Goal: Information Seeking & Learning: Learn about a topic

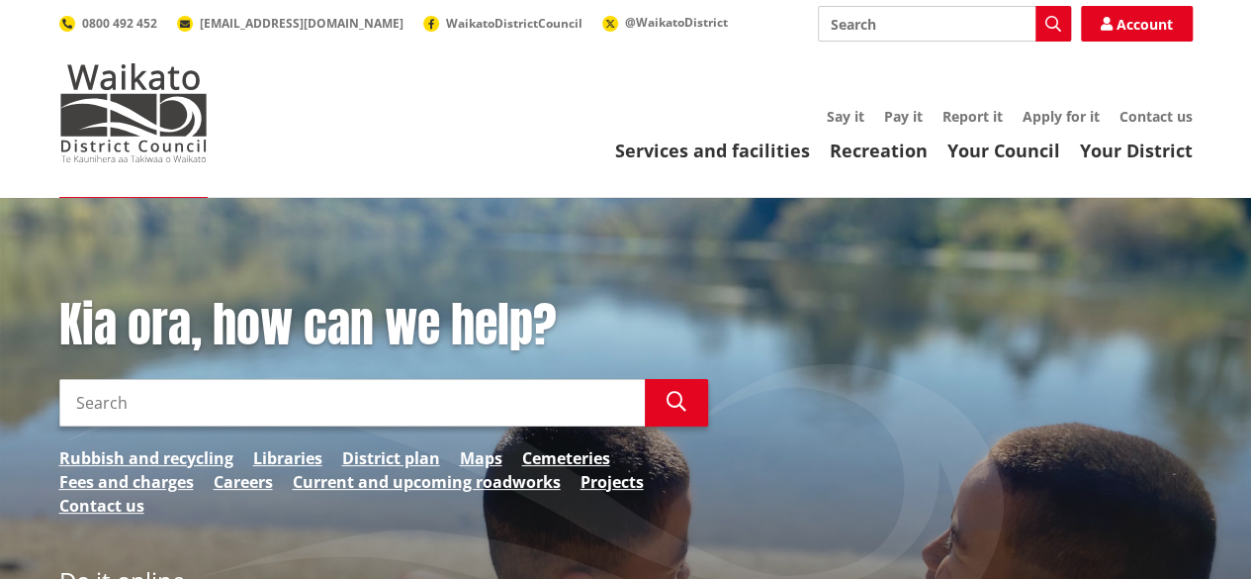
click at [878, 21] on input "Search" at bounding box center [944, 24] width 253 height 36
type input "jobs"
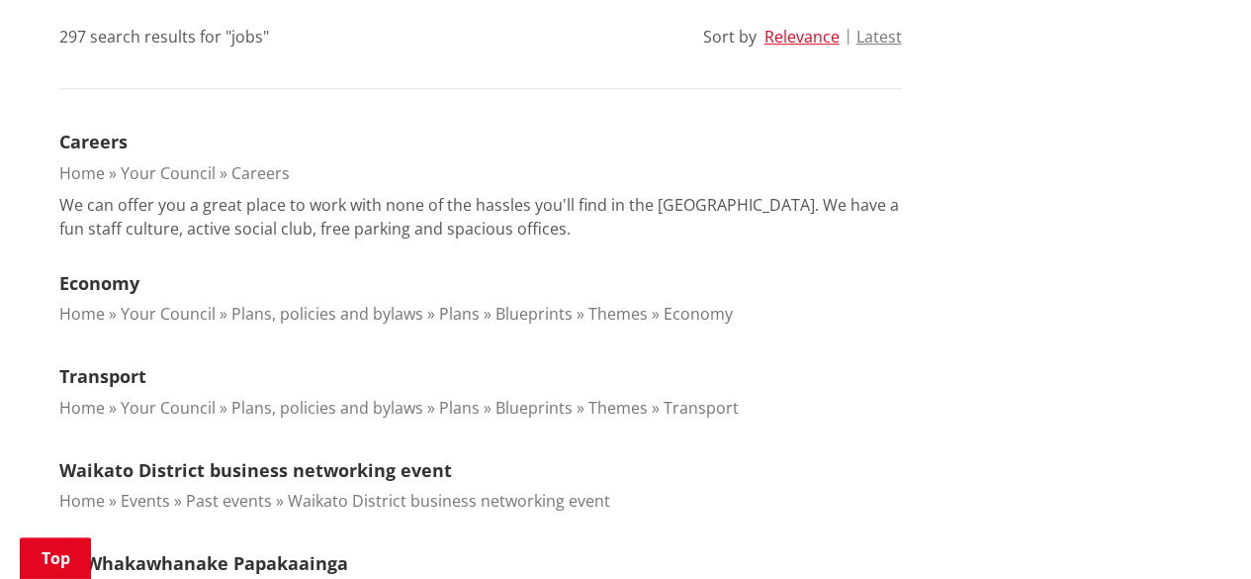
scroll to position [532, 0]
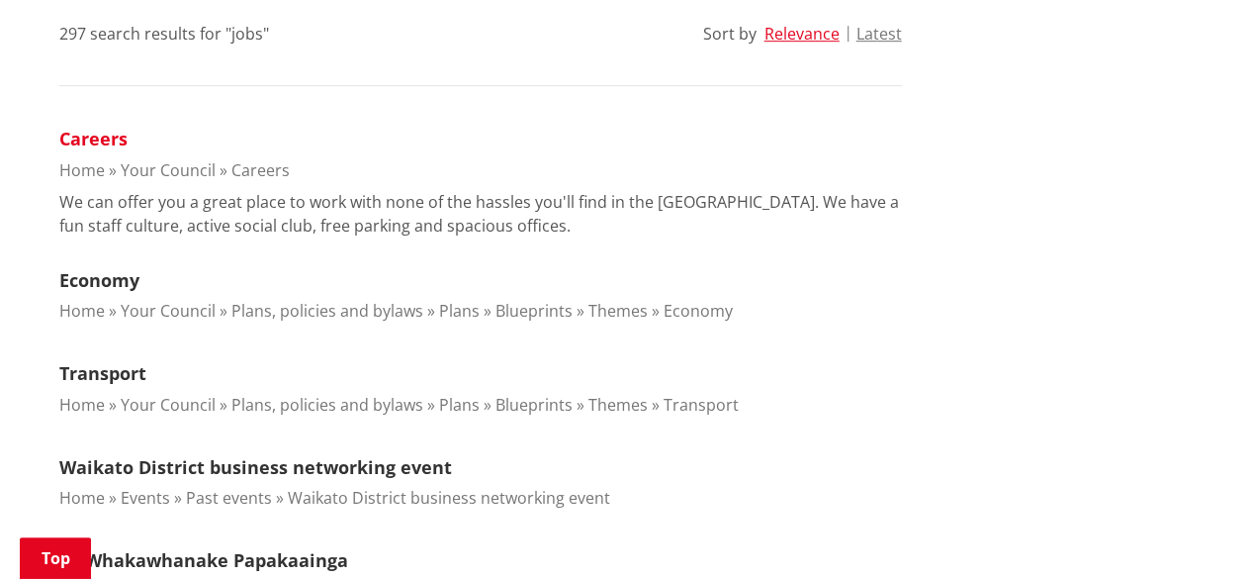
click at [93, 132] on link "Careers" at bounding box center [93, 139] width 68 height 24
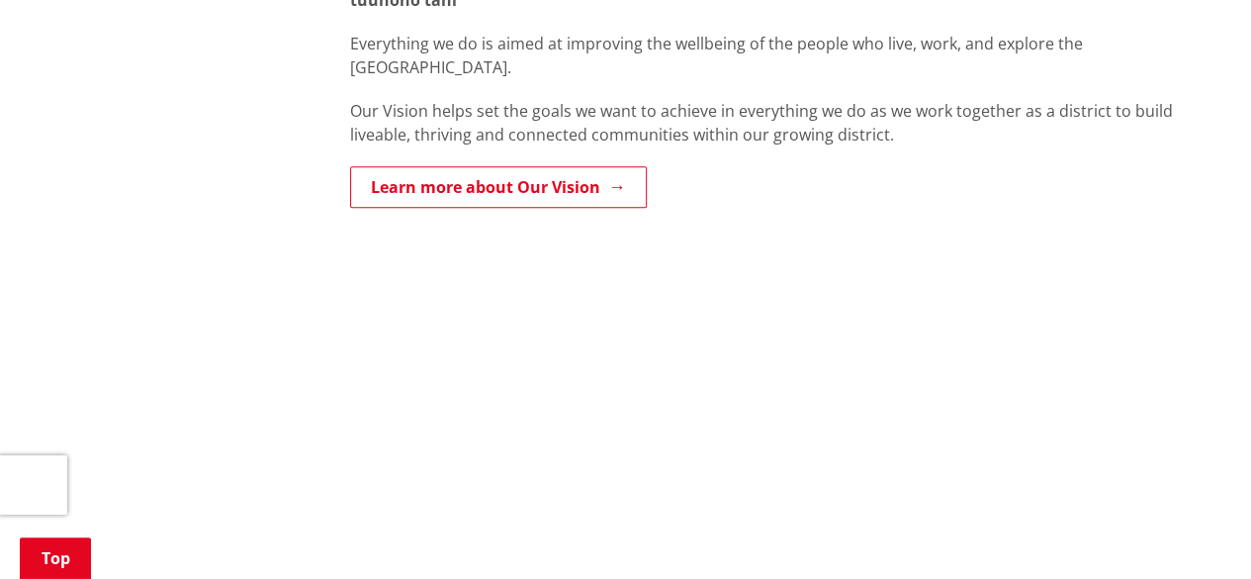
scroll to position [707, 0]
